Goal: Download file/media

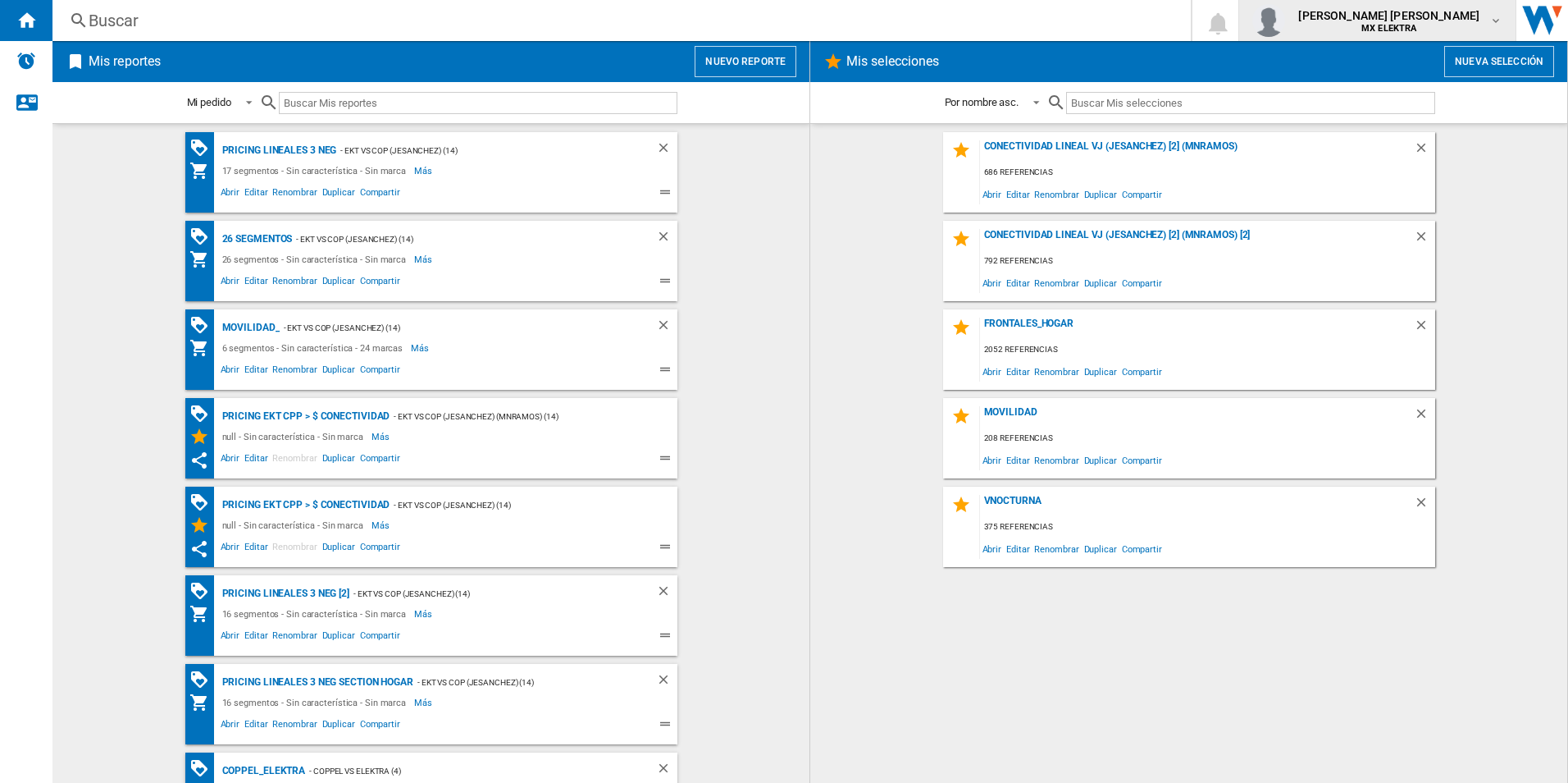
click at [1447, 19] on span "[PERSON_NAME] [PERSON_NAME]" at bounding box center [1388, 15] width 181 height 16
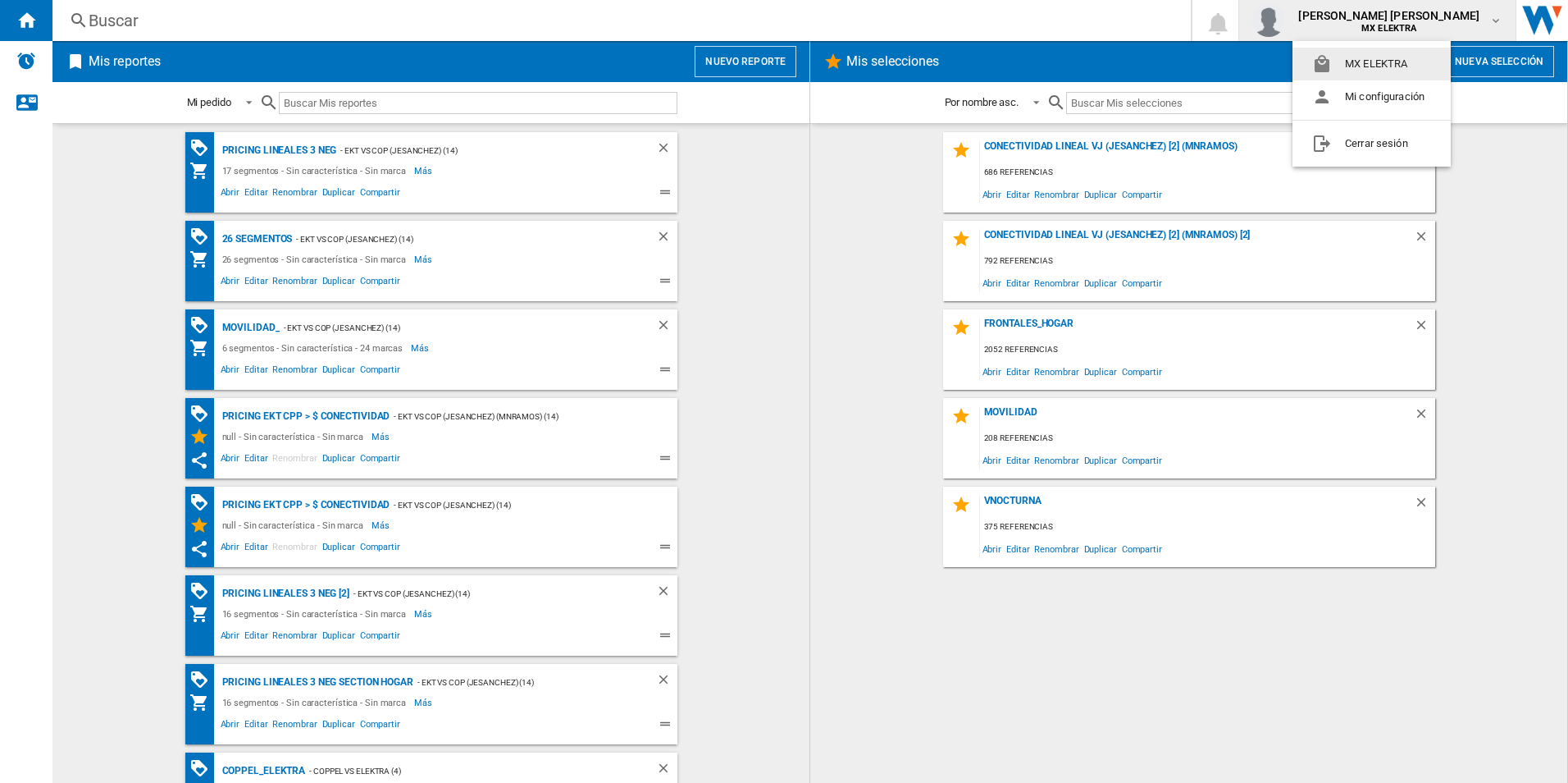
click at [1559, 239] on md-backdrop at bounding box center [784, 391] width 1568 height 783
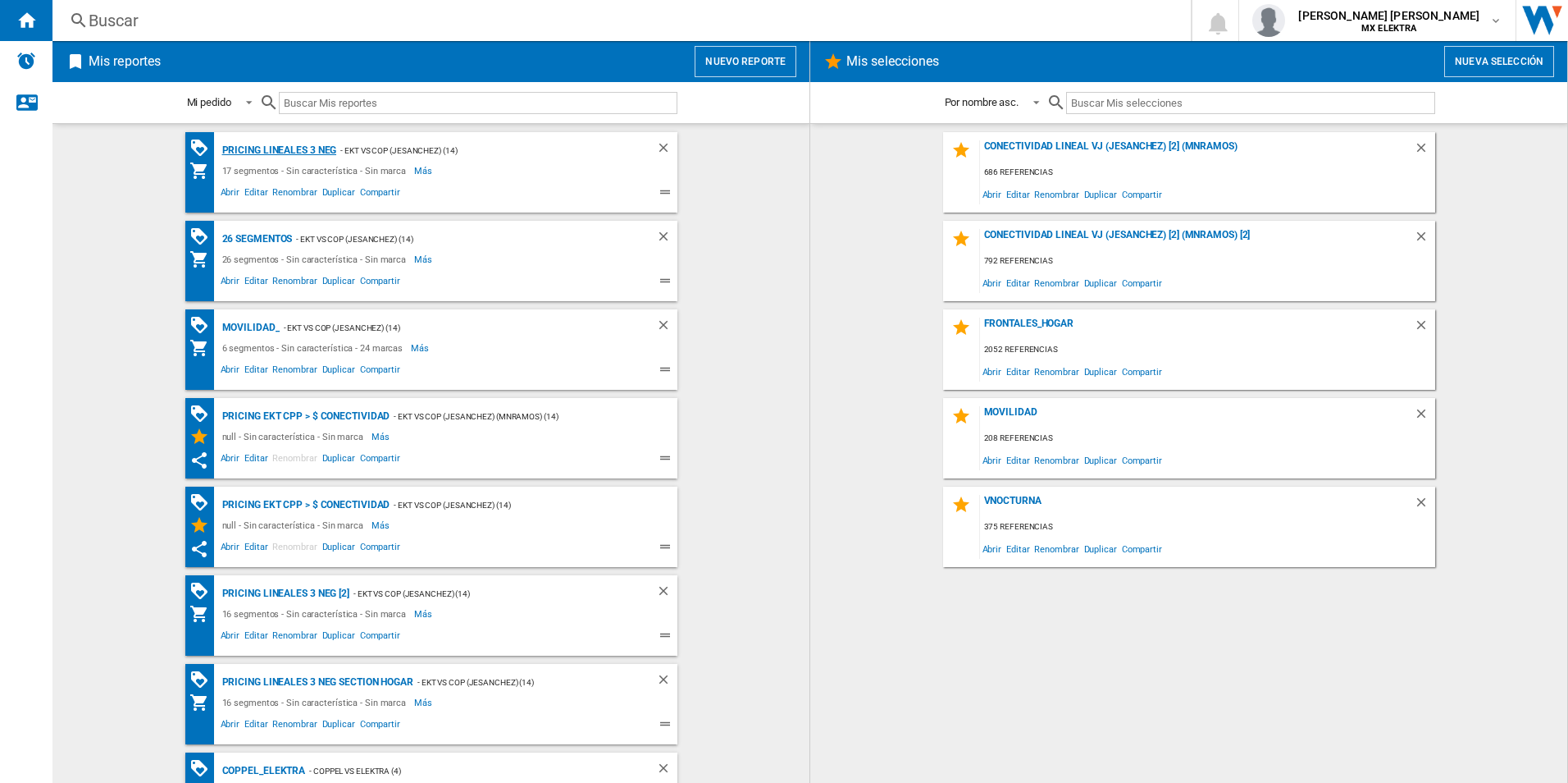
click at [235, 153] on div "Pricing lineales 3 neg" at bounding box center [278, 150] width 119 height 20
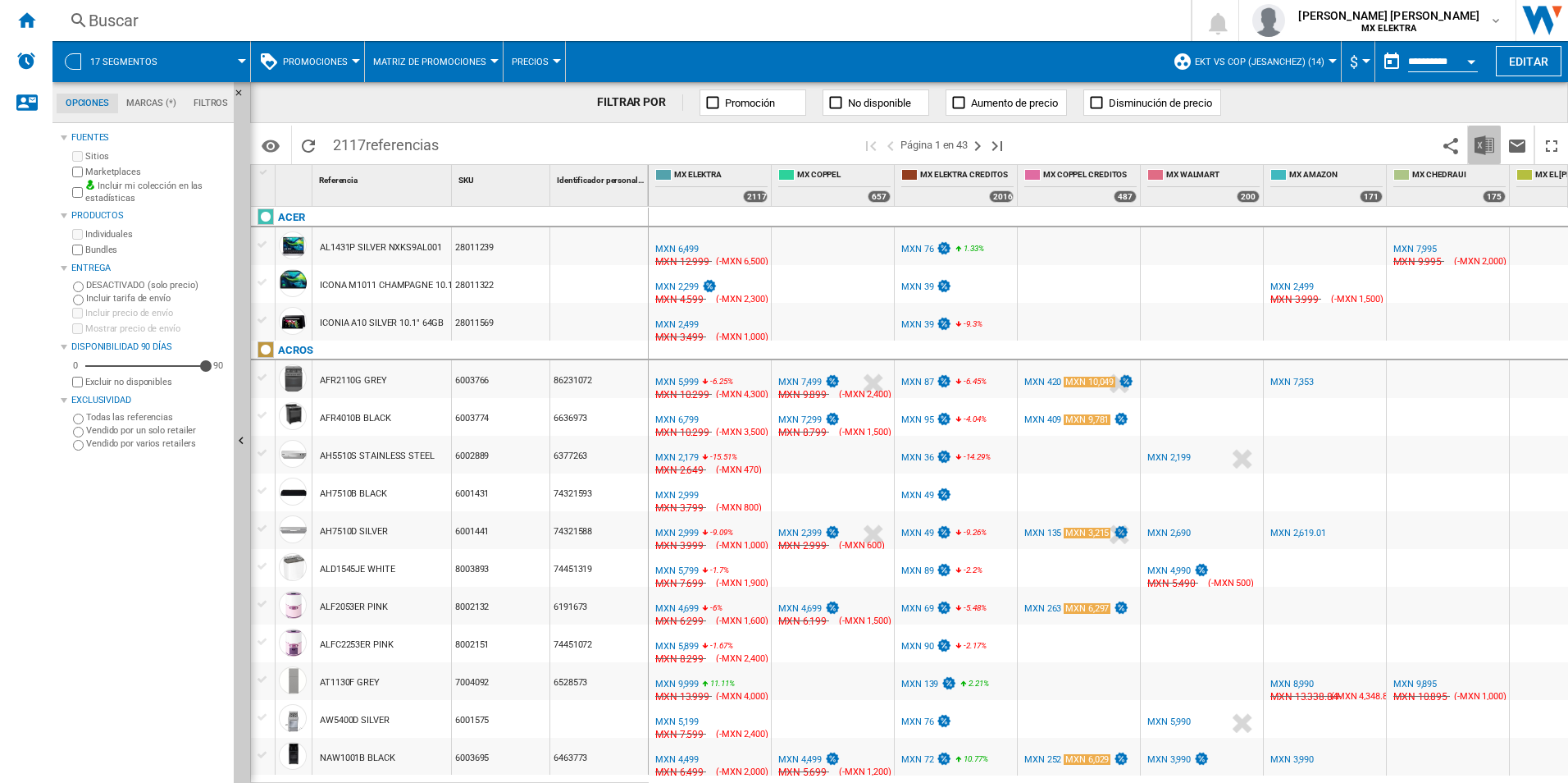
click at [1487, 140] on img "Descargar en Excel" at bounding box center [1485, 145] width 20 height 20
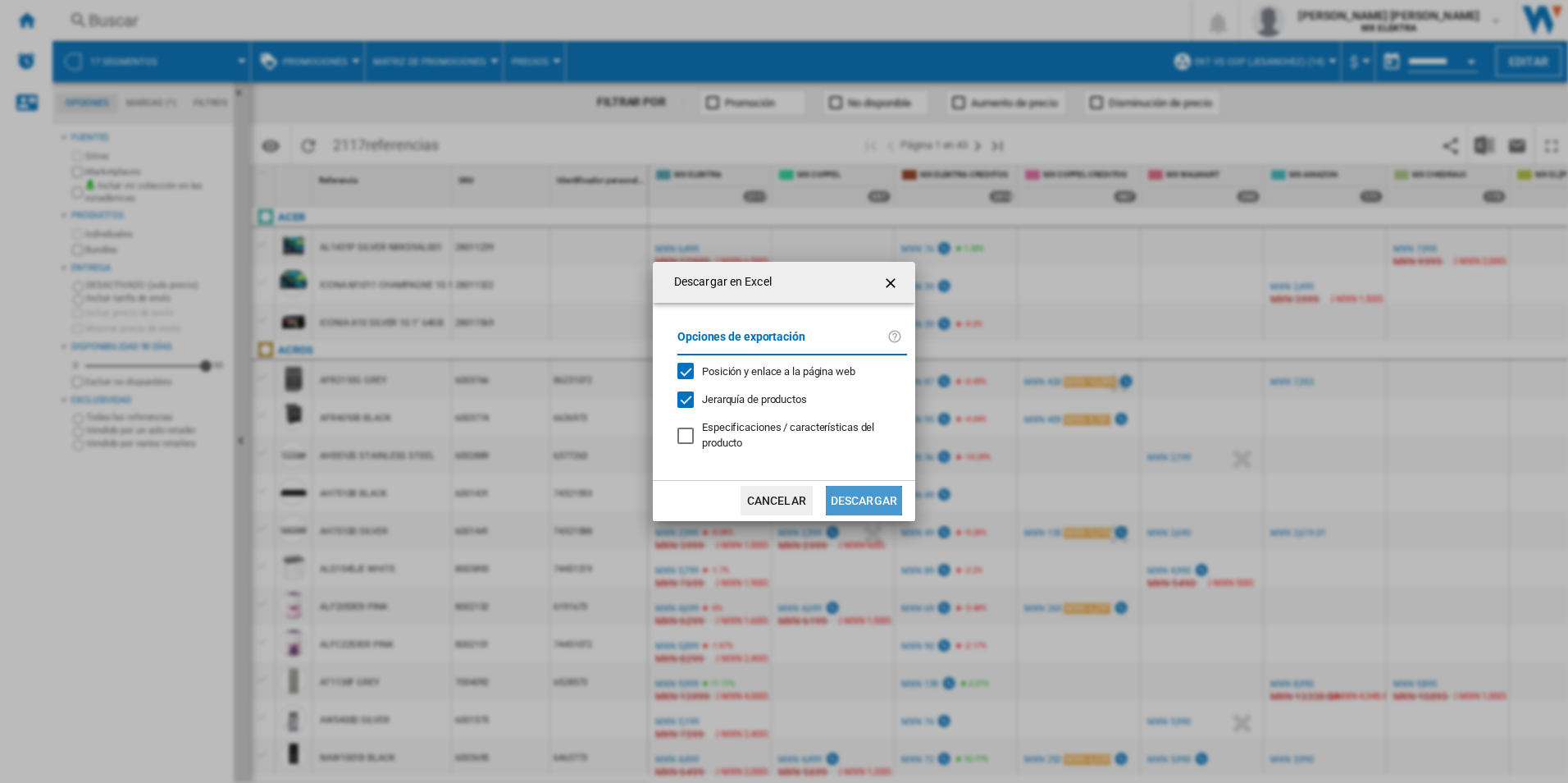
click at [875, 501] on button "Descargar" at bounding box center [864, 500] width 77 height 30
